Goal: Task Accomplishment & Management: Manage account settings

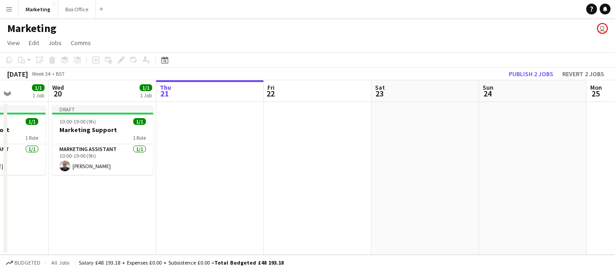
scroll to position [0, 272]
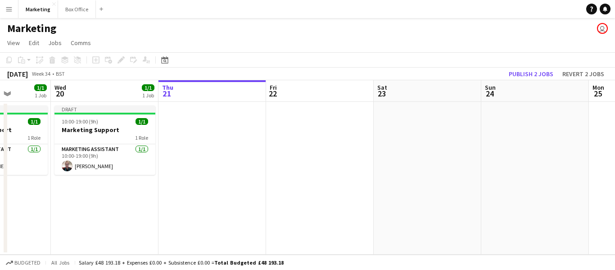
drag, startPoint x: 123, startPoint y: 222, endPoint x: 280, endPoint y: 217, distance: 157.6
click at [281, 217] on app-calendar-viewport "Sun 17 Mon 18 Tue 19 1/1 1 Job Wed 20 1/1 1 Job Thu 21 Fri 22 Sat 23 Sun 24 Mon…" at bounding box center [307, 167] width 615 height 174
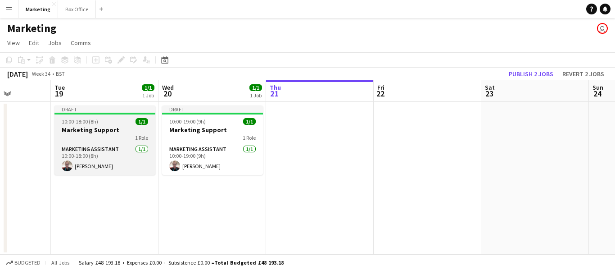
click at [93, 117] on app-job-card "Draft 10:00-18:00 (8h) 1/1 Marketing Support 1 Role Marketing Assistant [DATE] …" at bounding box center [104, 139] width 101 height 69
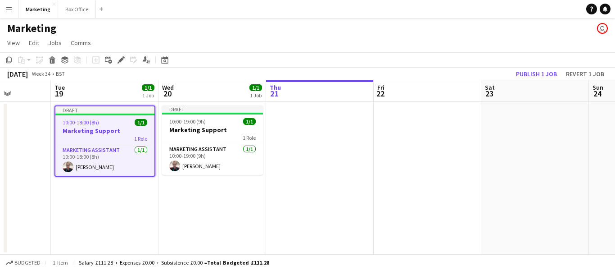
click at [311, 156] on app-date-cell at bounding box center [320, 178] width 108 height 153
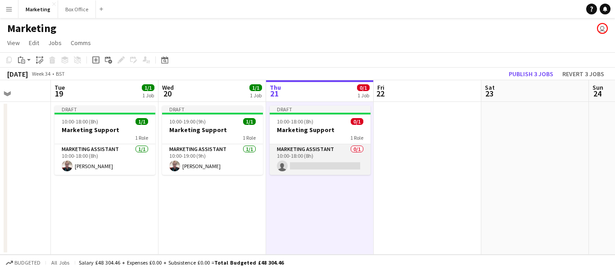
click at [310, 155] on app-card-role "Marketing Assistant 0/1 10:00-18:00 (8h) single-neutral-actions" at bounding box center [320, 159] width 101 height 31
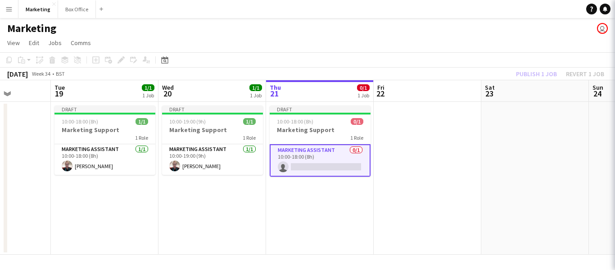
scroll to position [0, 272]
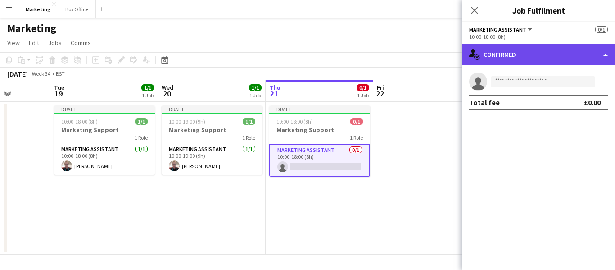
click at [514, 56] on div "single-neutral-actions-check-2 Confirmed" at bounding box center [538, 55] width 153 height 22
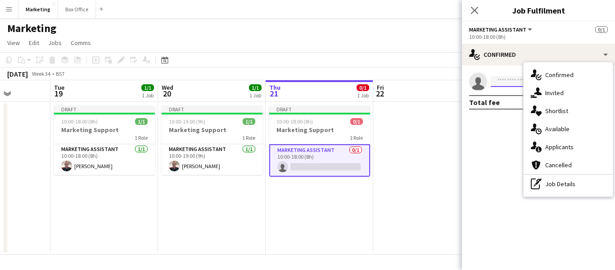
click at [512, 83] on input at bounding box center [542, 81] width 104 height 11
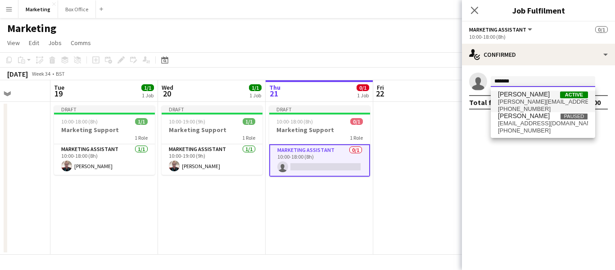
type input "*******"
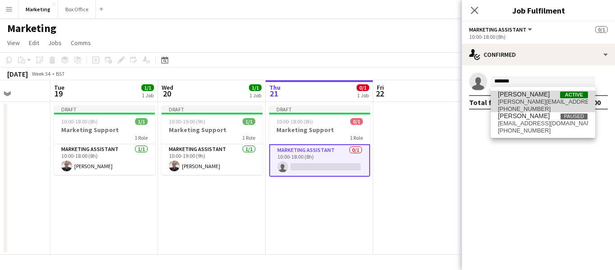
click at [522, 94] on span "[PERSON_NAME]" at bounding box center [524, 94] width 52 height 8
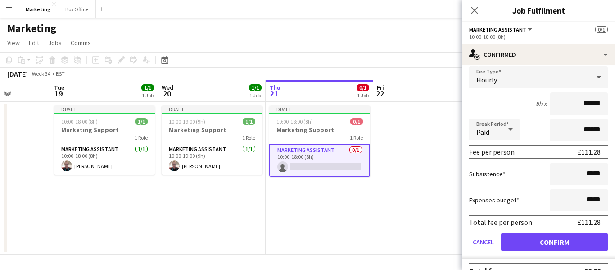
scroll to position [51, 0]
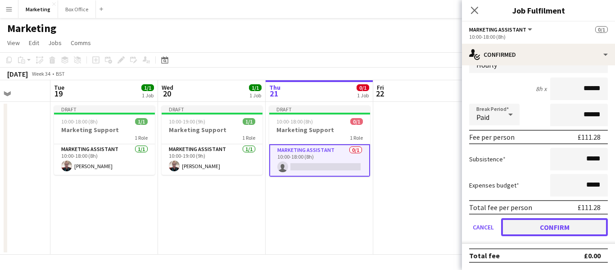
click at [542, 223] on button "Confirm" at bounding box center [554, 227] width 107 height 18
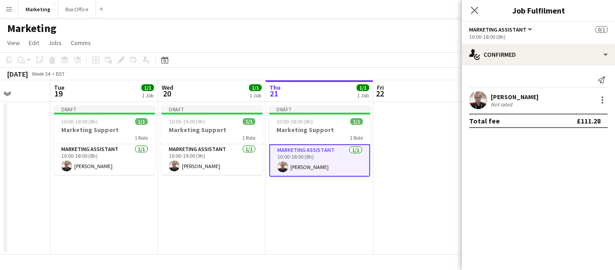
scroll to position [0, 0]
click at [324, 234] on app-date-cell "Draft 10:00-18:00 (8h) 1/1 Marketing Support 1 Role Marketing Assistant [DATE] …" at bounding box center [319, 178] width 108 height 153
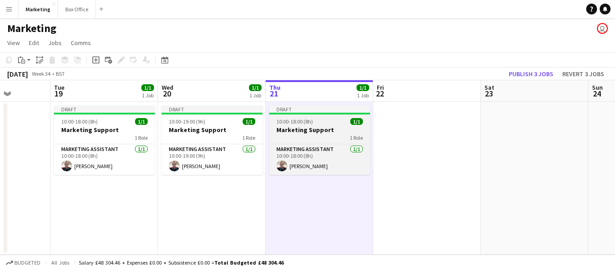
click at [296, 129] on h3 "Marketing Support" at bounding box center [319, 130] width 101 height 8
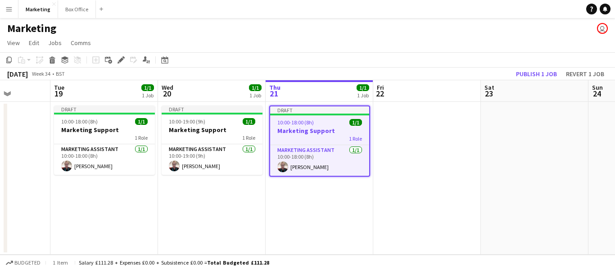
click at [294, 133] on h3 "Marketing Support" at bounding box center [319, 130] width 99 height 8
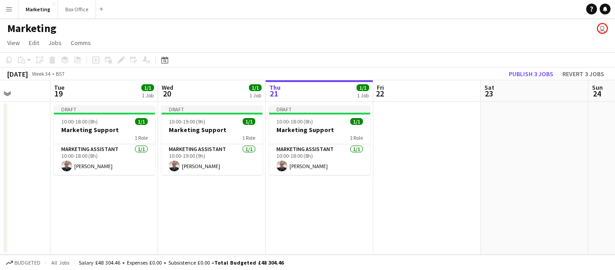
click at [328, 206] on app-date-cell "Draft 10:00-18:00 (8h) 1/1 Marketing Support 1 Role Marketing Assistant [DATE] …" at bounding box center [319, 178] width 108 height 153
